Goal: Communication & Community: Answer question/provide support

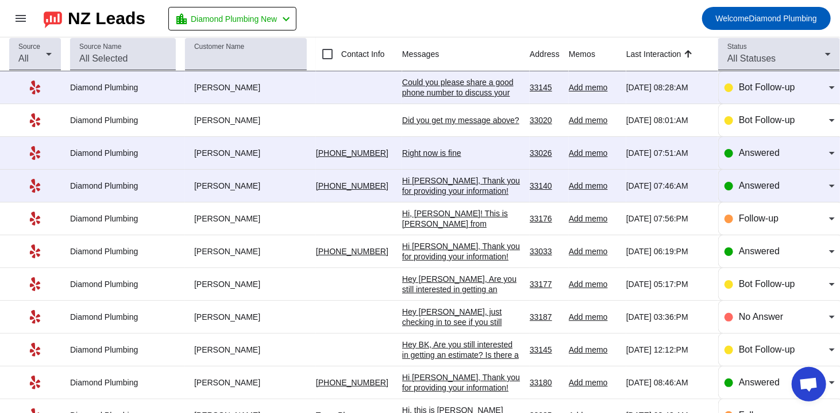
click at [439, 87] on div "Could you please share a good phone number to discuss your request in more deta…" at bounding box center [461, 92] width 118 height 31
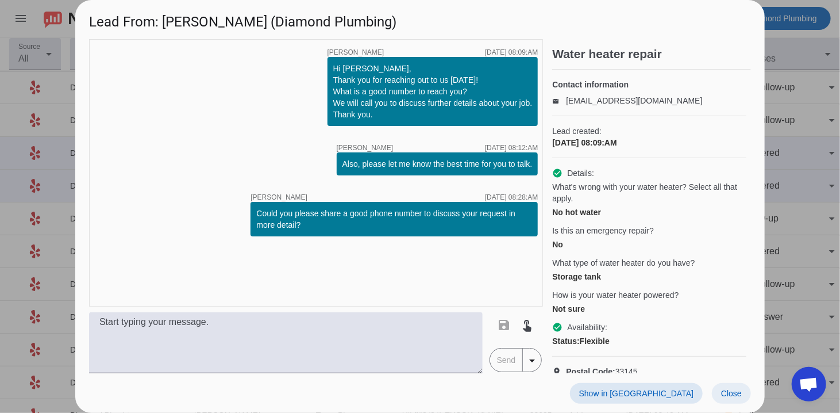
click at [732, 399] on span at bounding box center [731, 393] width 39 height 21
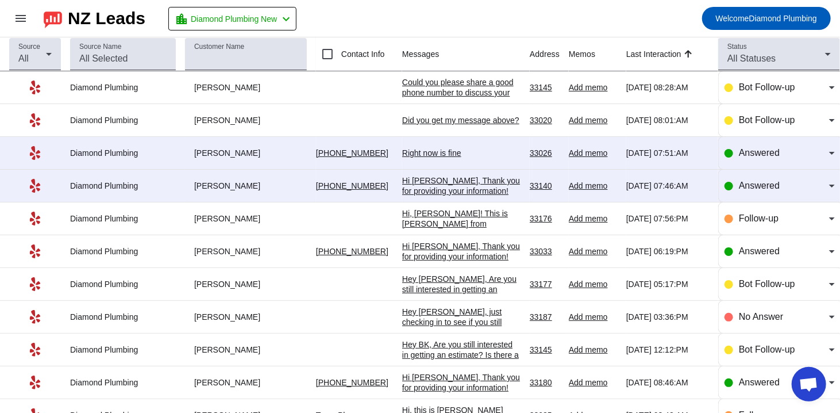
click at [420, 149] on div "Right now is fine" at bounding box center [461, 153] width 118 height 10
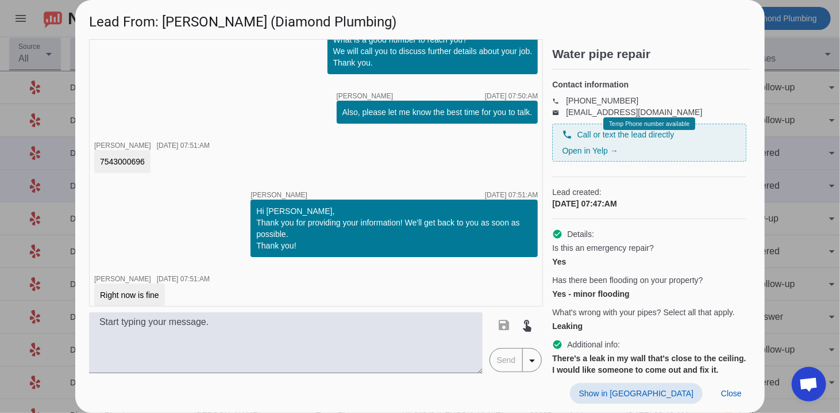
scroll to position [191, 0]
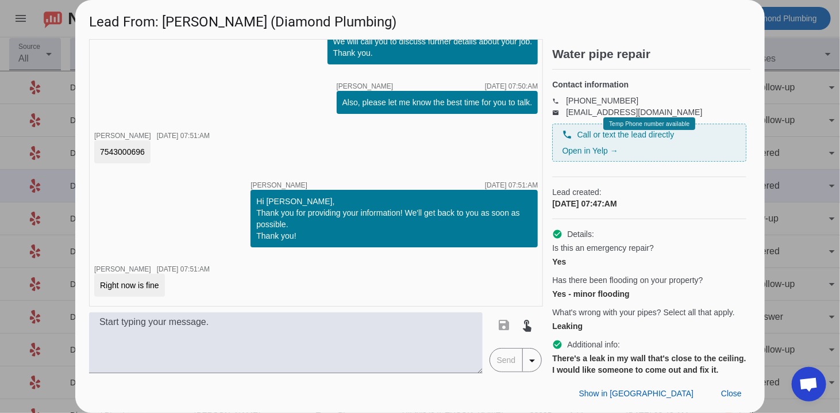
drag, startPoint x: 147, startPoint y: 151, endPoint x: 86, endPoint y: 149, distance: 61.0
click at [86, 149] on div "timer close [PERSON_NAME] [DATE] 07:47:AM timer close [PERSON_NAME] [DATE] 07:4…" at bounding box center [420, 206] width 690 height 334
copy div "7543000696"
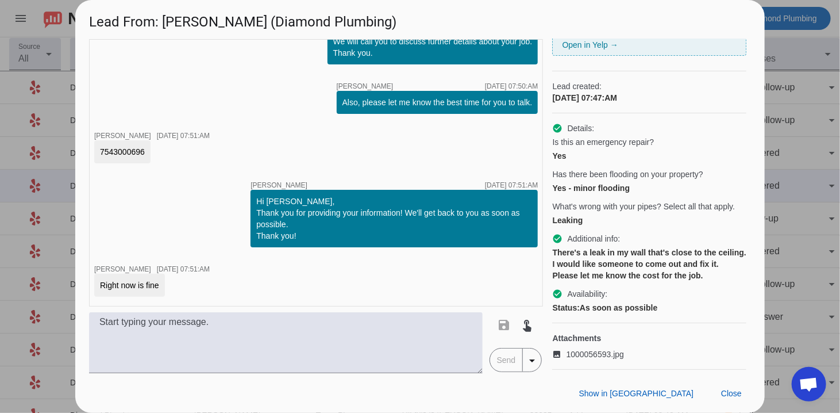
scroll to position [152, 0]
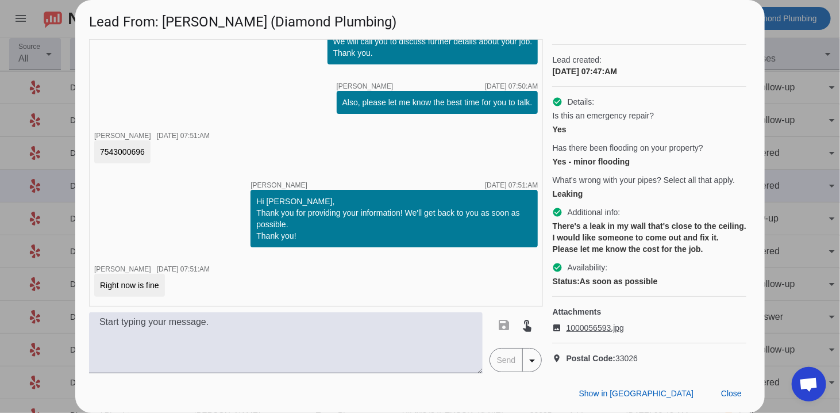
click at [578, 322] on span "1000056593.jpg" at bounding box center [594, 327] width 57 height 11
drag, startPoint x: 168, startPoint y: 21, endPoint x: 243, endPoint y: 25, distance: 74.8
click at [243, 25] on h1 "Lead From: [PERSON_NAME] (Diamond Plumbing)" at bounding box center [420, 19] width 690 height 39
copy h1 "[PERSON_NAME]"
click at [724, 395] on span "Close" at bounding box center [731, 393] width 21 height 9
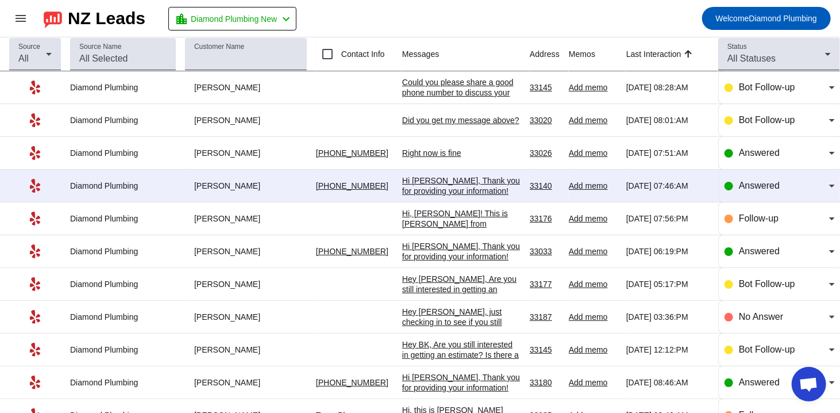
click at [444, 185] on div "Hi [PERSON_NAME], Thank you for providing your information! We'll get back to y…" at bounding box center [461, 195] width 118 height 41
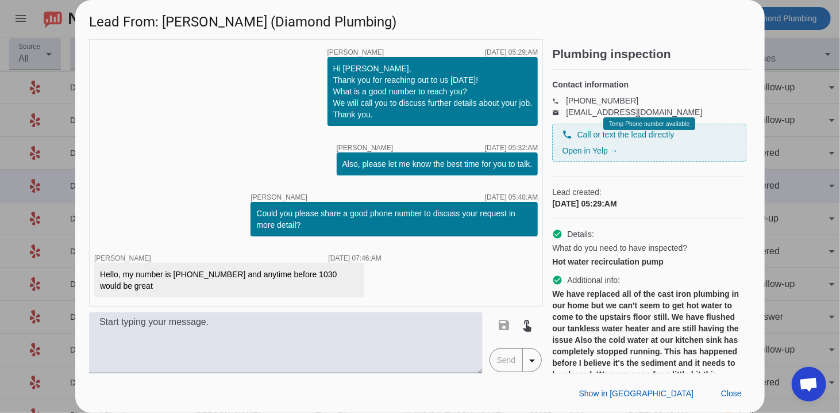
scroll to position [84, 0]
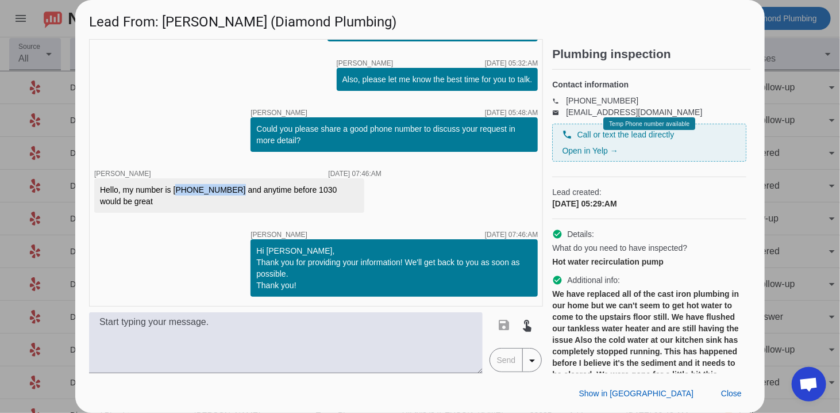
drag, startPoint x: 172, startPoint y: 189, endPoint x: 226, endPoint y: 189, distance: 53.5
click at [226, 189] on div "Hello, my number is [PHONE_NUMBER] and anytime before 1030 would be great" at bounding box center [229, 195] width 259 height 23
copy div "[PHONE_NUMBER]"
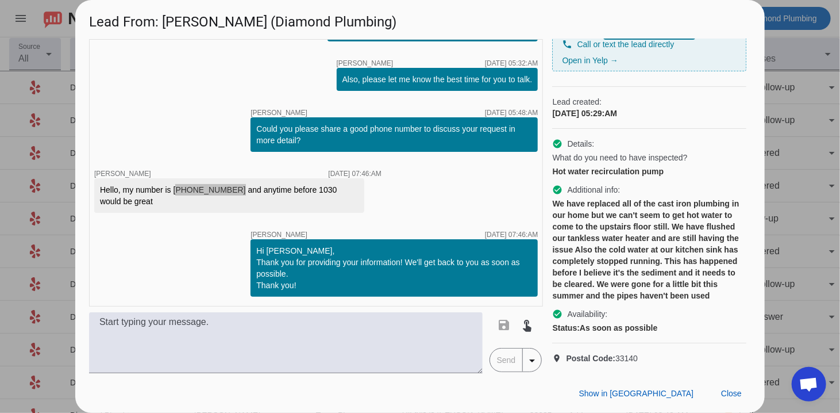
scroll to position [121, 0]
drag, startPoint x: 204, startPoint y: 24, endPoint x: 163, endPoint y: 28, distance: 41.0
click at [163, 28] on h1 "Lead From: [PERSON_NAME] (Diamond Plumbing)" at bounding box center [420, 19] width 690 height 39
copy h1 "[PERSON_NAME]"
click at [730, 395] on span "Close" at bounding box center [731, 393] width 21 height 9
